Goal: Information Seeking & Learning: Learn about a topic

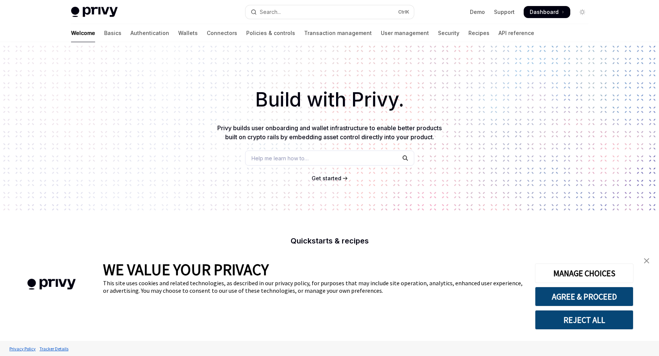
click at [647, 257] on link "close banner" at bounding box center [646, 260] width 15 height 15
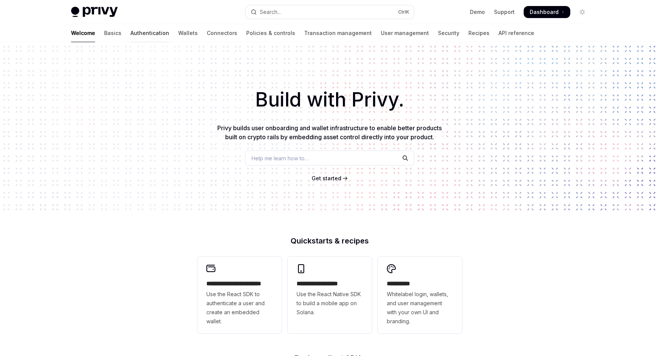
click at [130, 32] on link "Authentication" at bounding box center [149, 33] width 39 height 18
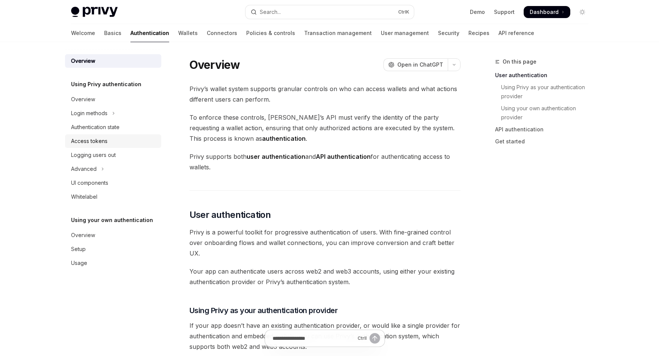
click at [94, 140] on div "Access tokens" at bounding box center [89, 140] width 36 height 9
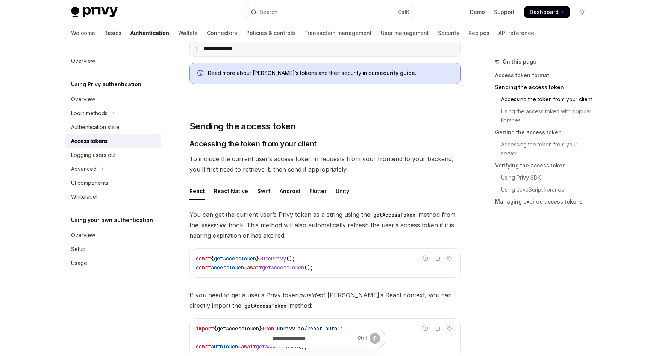
scroll to position [376, 0]
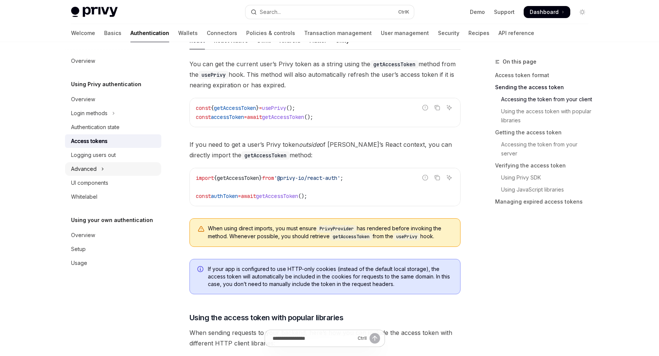
click at [114, 167] on button "Advanced" at bounding box center [113, 169] width 96 height 14
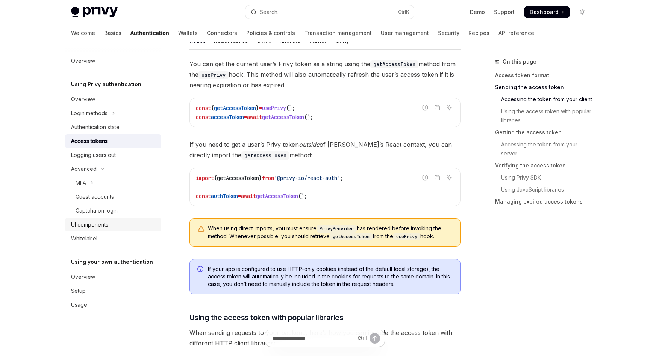
click at [118, 223] on div "UI components" at bounding box center [114, 224] width 86 height 9
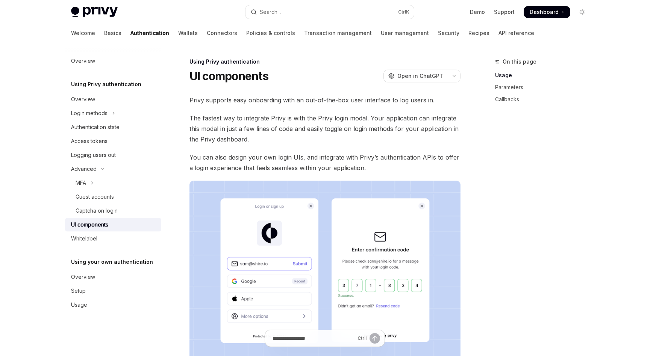
click at [81, 277] on img "Cookie Consent Banner" at bounding box center [51, 284] width 80 height 33
click at [88, 127] on div "Authentication state" at bounding box center [95, 127] width 48 height 9
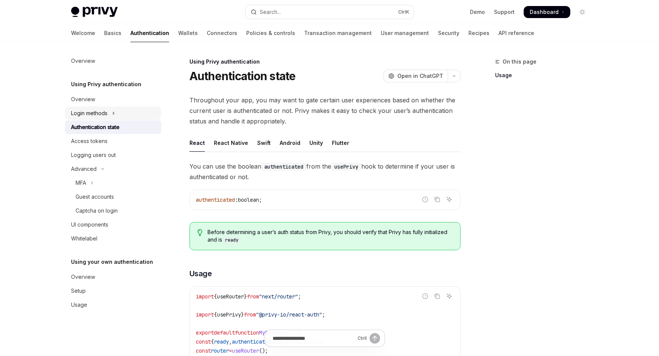
click at [97, 107] on button "Login methods" at bounding box center [113, 113] width 96 height 14
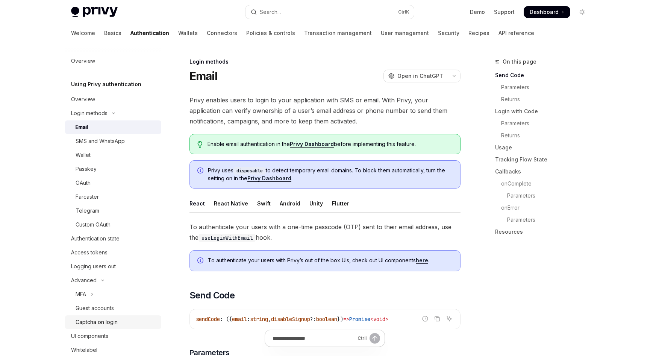
scroll to position [75, 0]
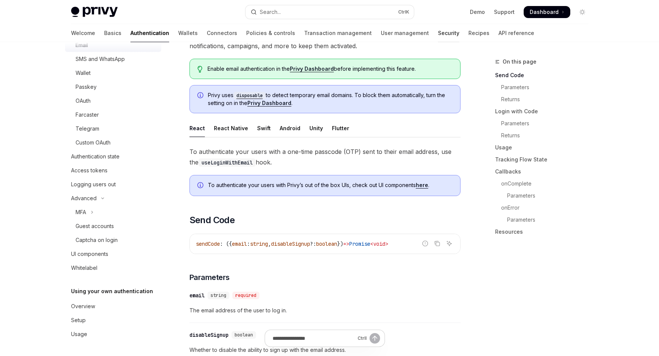
click at [438, 33] on link "Security" at bounding box center [448, 33] width 21 height 18
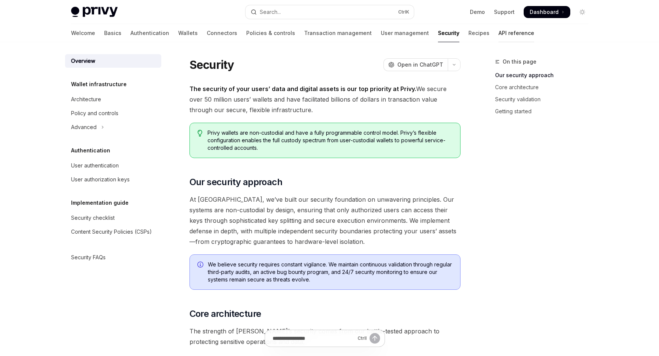
click at [498, 31] on link "API reference" at bounding box center [516, 33] width 36 height 18
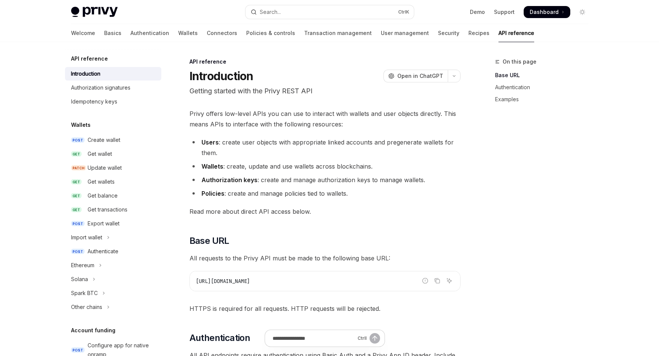
type textarea "*"
